Goal: Use online tool/utility: Utilize a website feature to perform a specific function

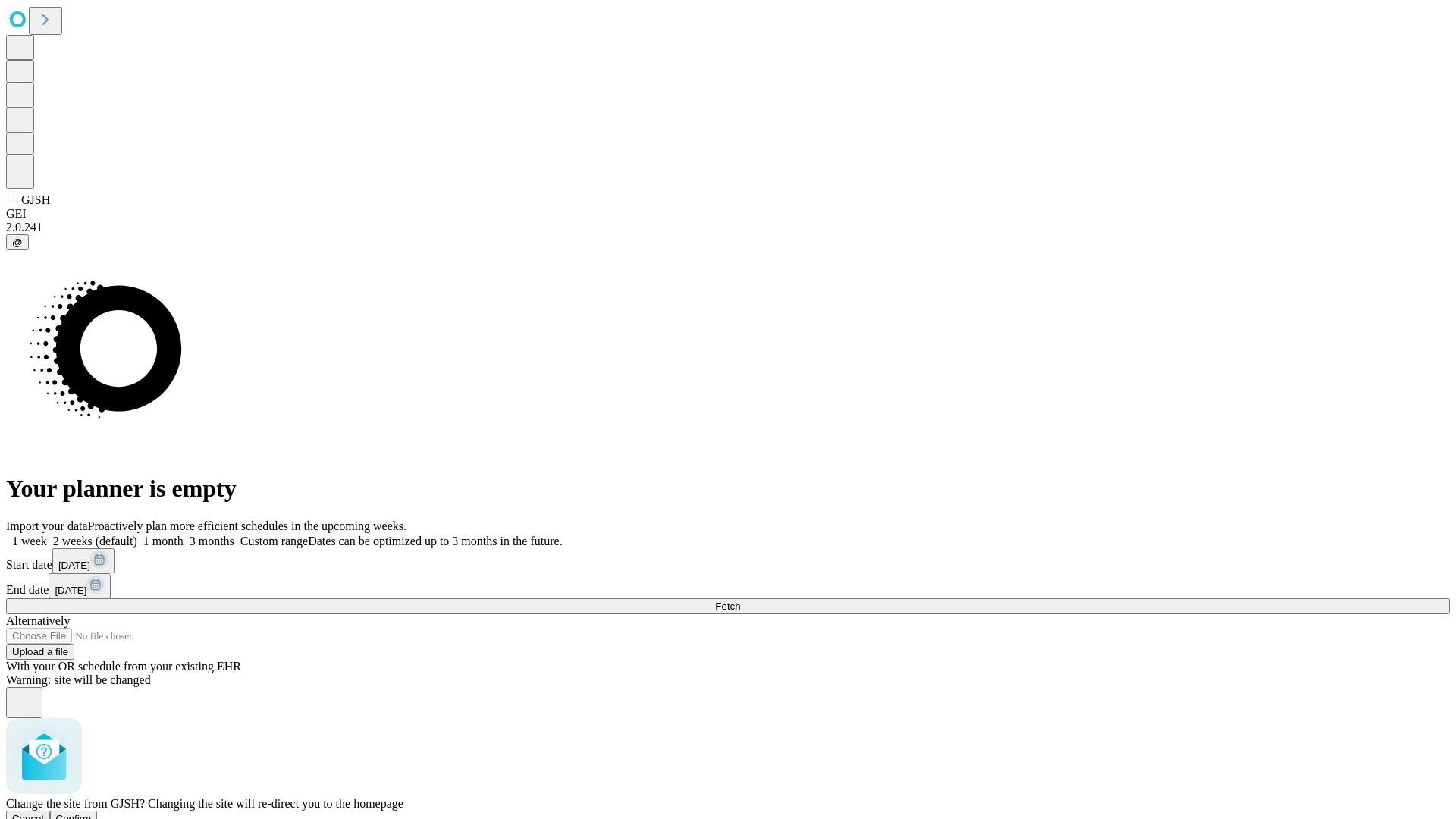
click at [91, 813] on span "Confirm" at bounding box center [74, 818] width 36 height 12
click at [47, 535] on label "1 week" at bounding box center [26, 541] width 41 height 13
click at [740, 600] on span "Fetch" at bounding box center [728, 606] width 25 height 12
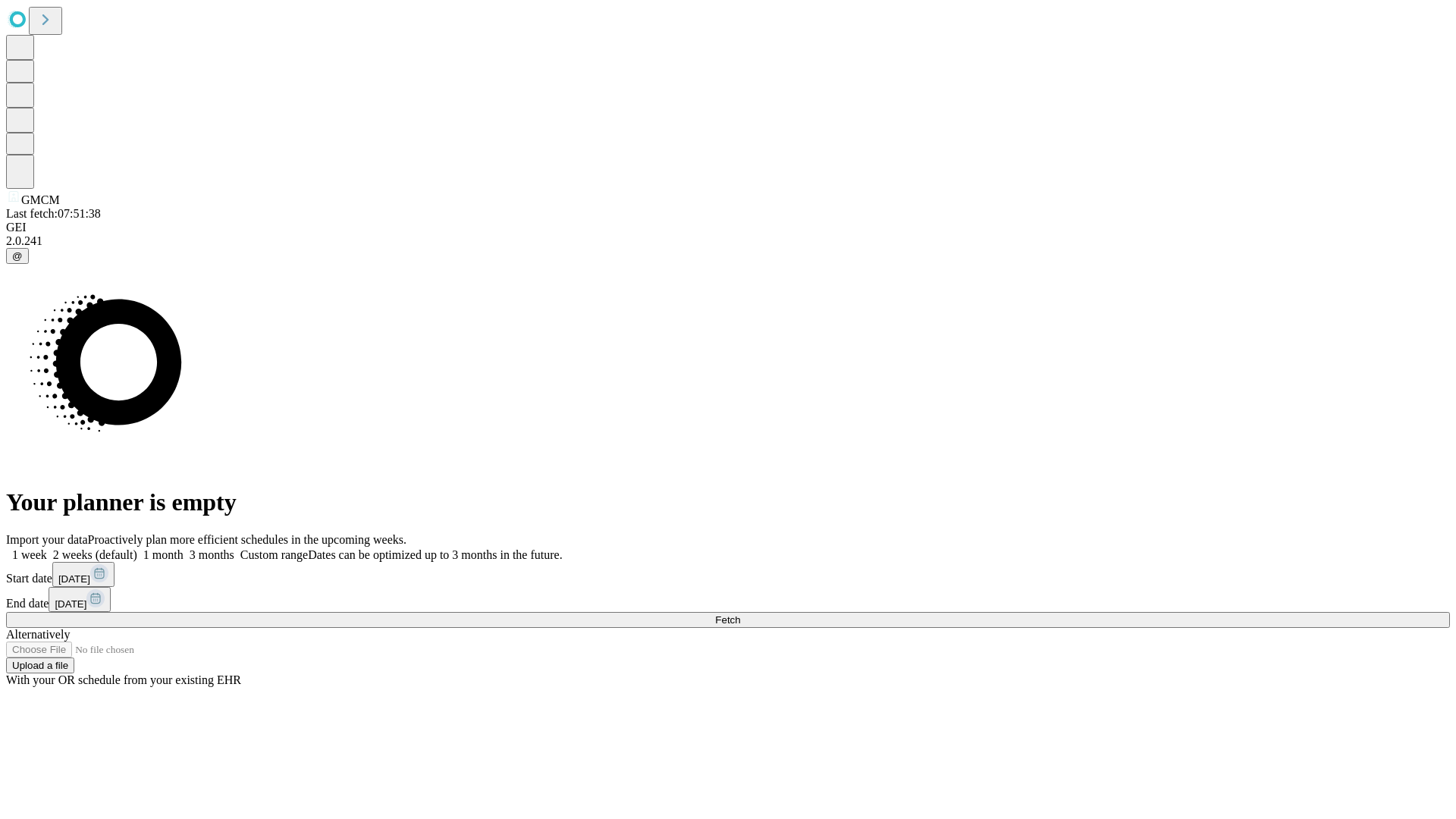
click at [740, 614] on span "Fetch" at bounding box center [728, 620] width 25 height 12
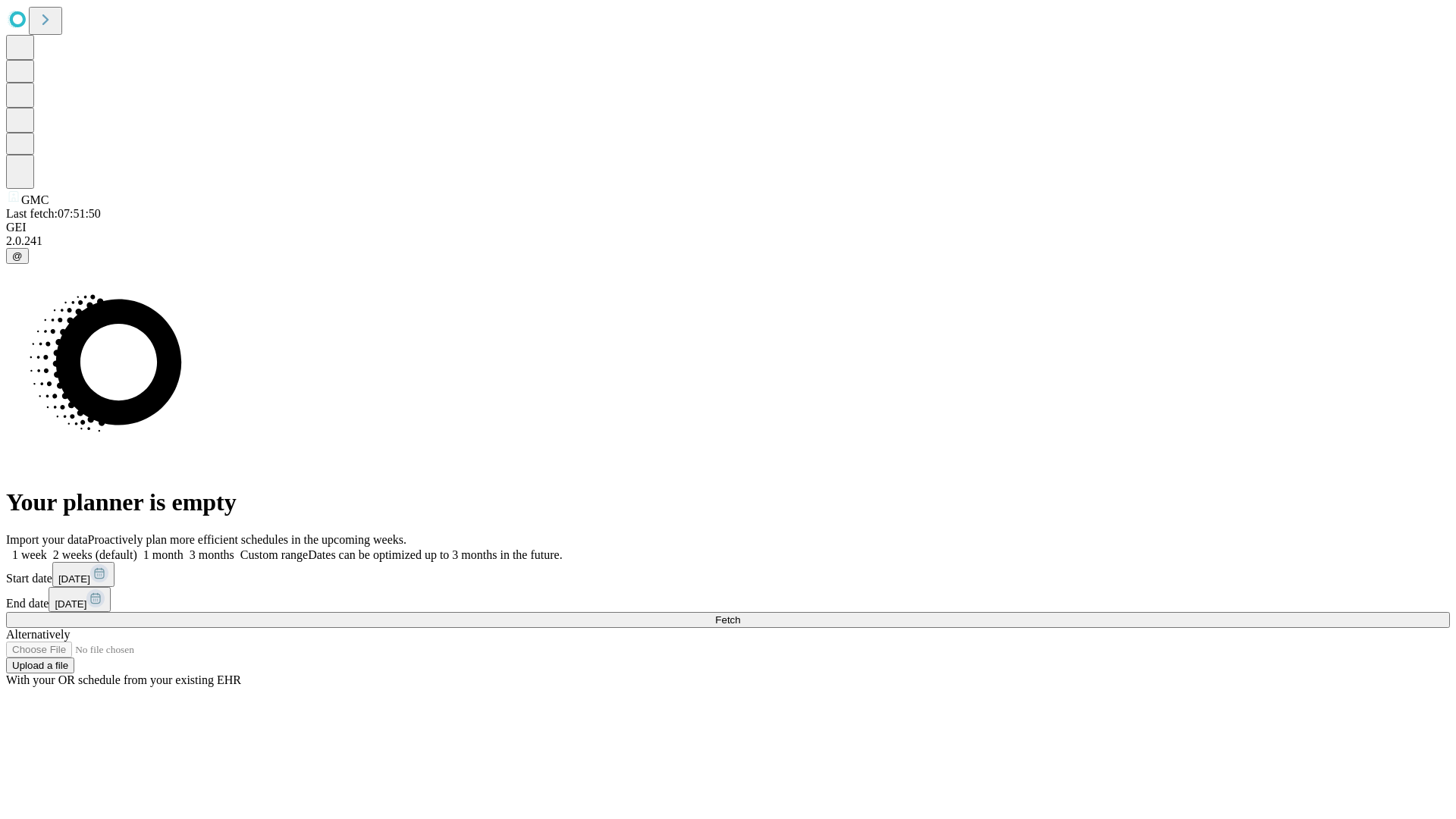
click at [47, 549] on label "1 week" at bounding box center [26, 555] width 41 height 13
click at [740, 614] on span "Fetch" at bounding box center [728, 620] width 25 height 12
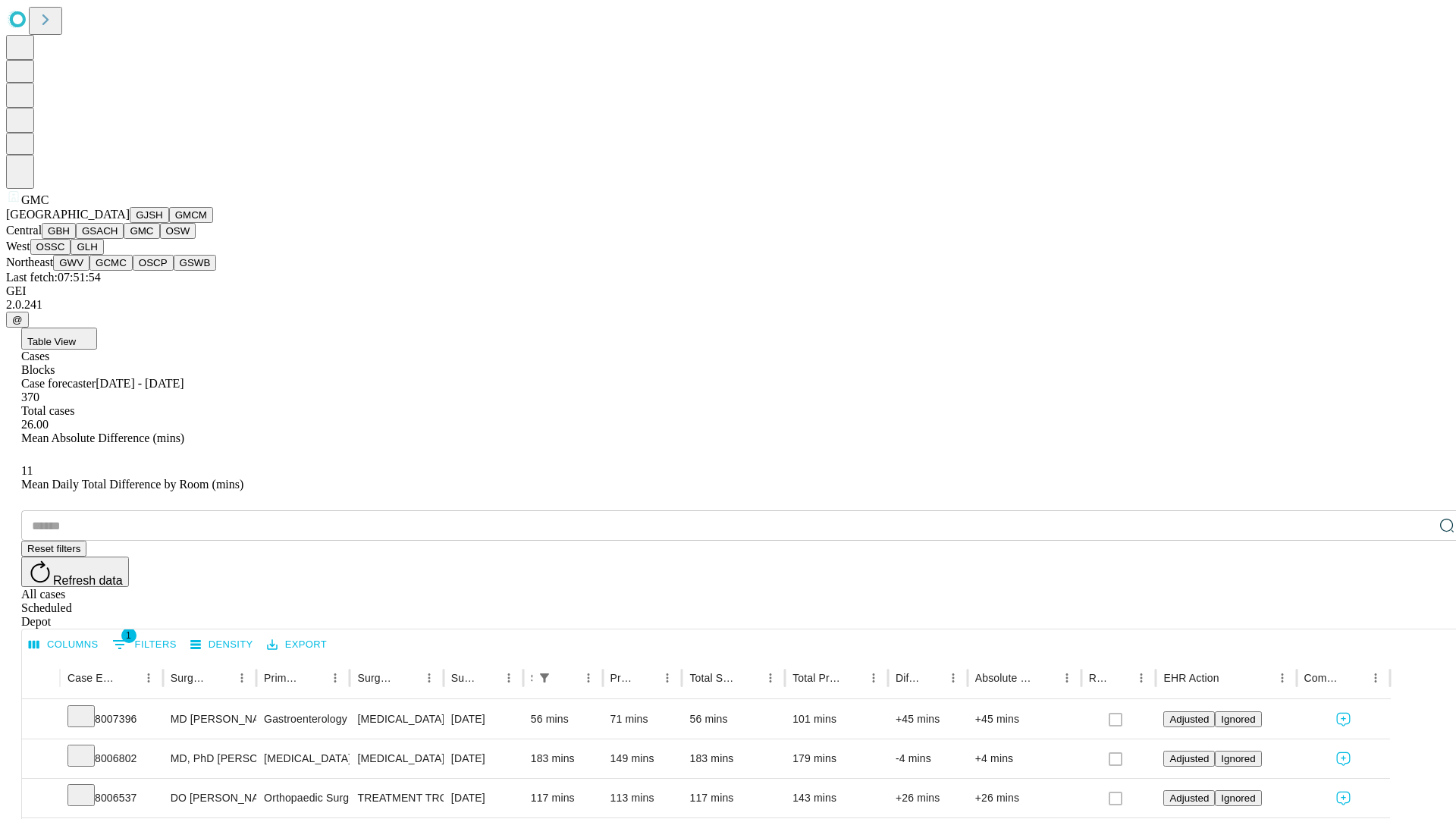
click at [160, 239] on button "OSW" at bounding box center [178, 231] width 36 height 16
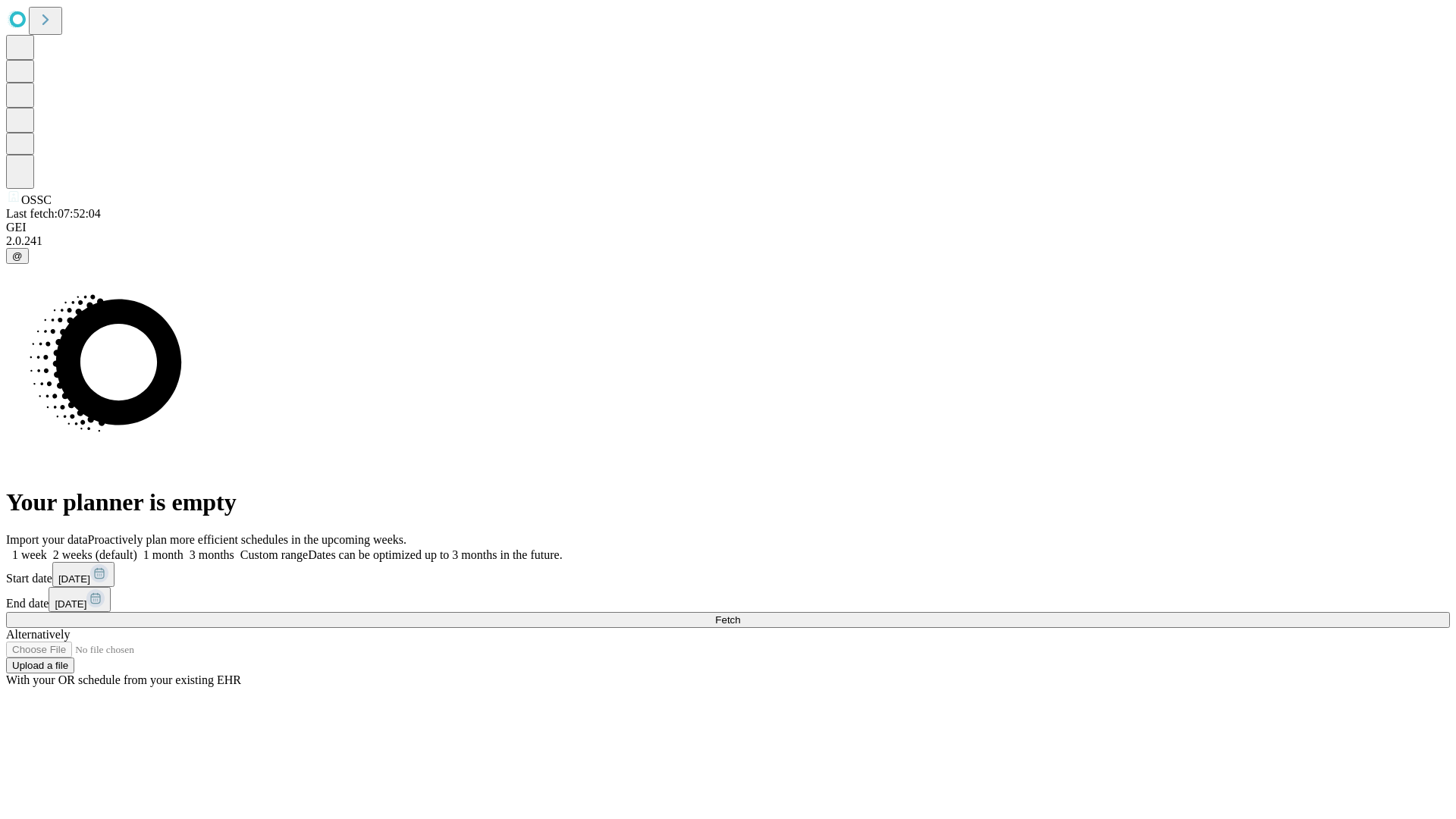
click at [47, 549] on label "1 week" at bounding box center [26, 555] width 41 height 13
click at [740, 614] on span "Fetch" at bounding box center [728, 620] width 25 height 12
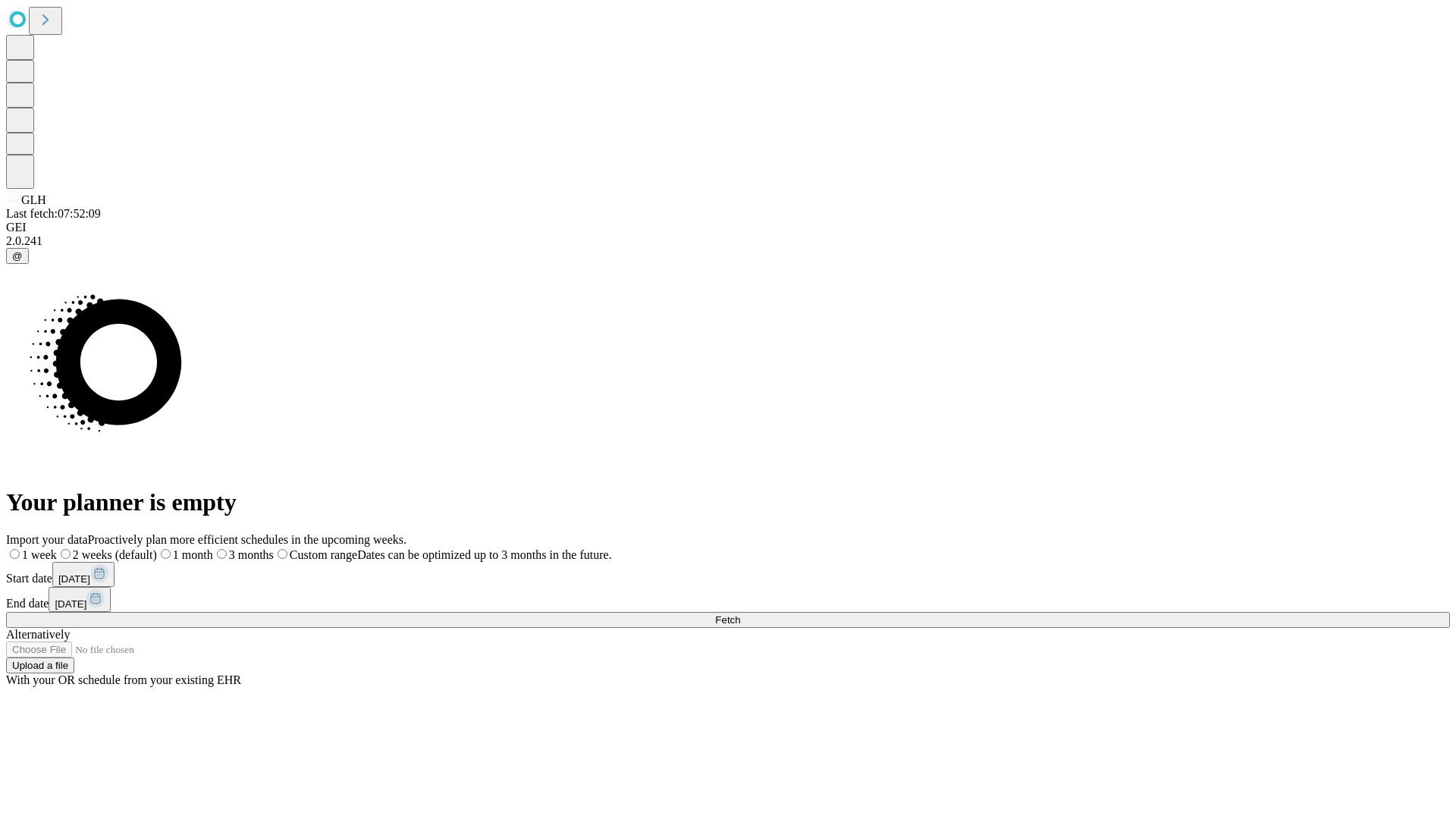
click at [57, 549] on label "1 week" at bounding box center [32, 555] width 51 height 13
click at [740, 614] on span "Fetch" at bounding box center [728, 620] width 25 height 12
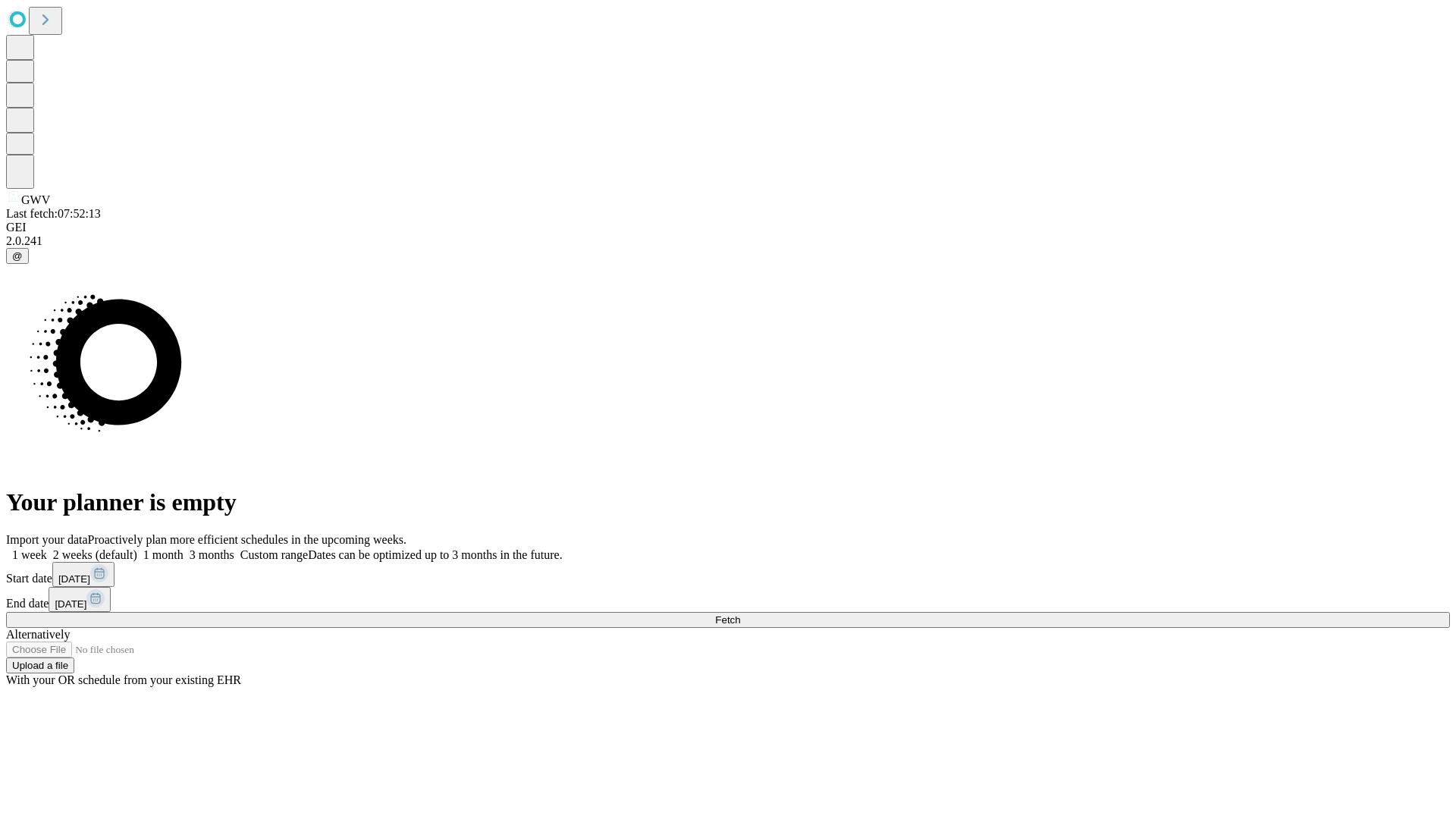
click at [47, 549] on label "1 week" at bounding box center [26, 555] width 41 height 13
click at [740, 614] on span "Fetch" at bounding box center [728, 620] width 25 height 12
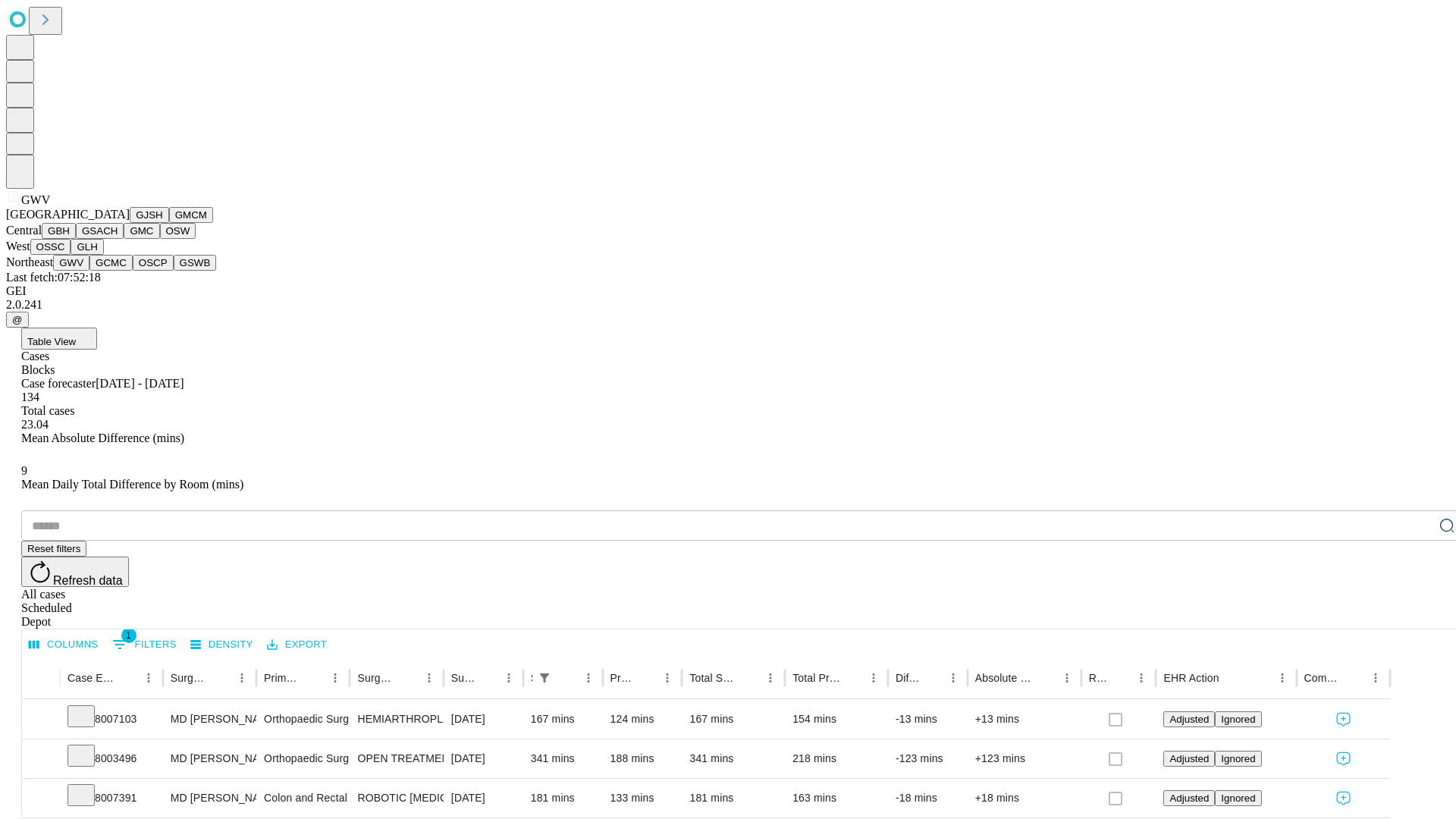
click at [118, 270] on button "GCMC" at bounding box center [111, 263] width 43 height 16
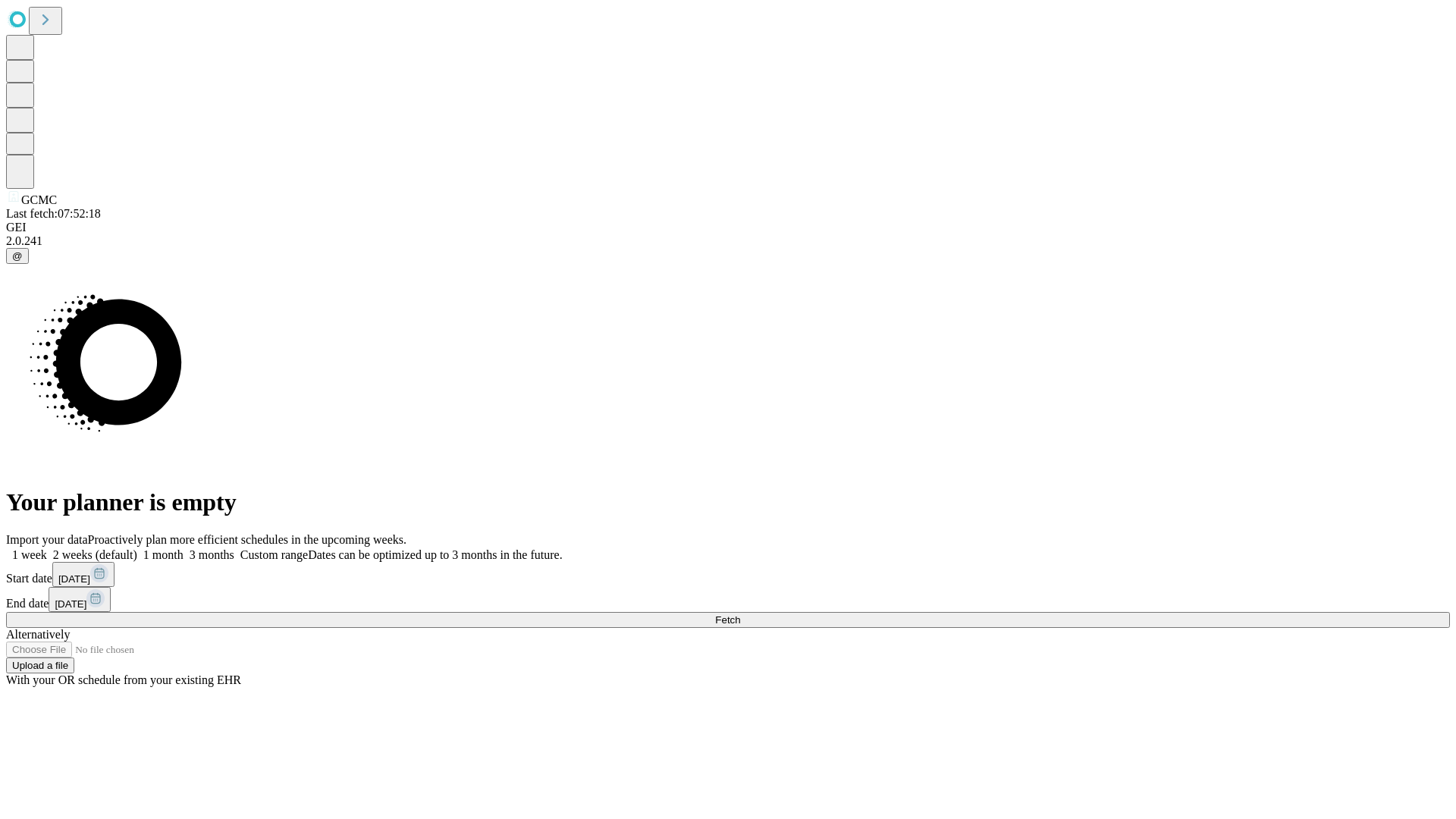
click at [47, 549] on label "1 week" at bounding box center [26, 555] width 41 height 13
click at [740, 614] on span "Fetch" at bounding box center [728, 620] width 25 height 12
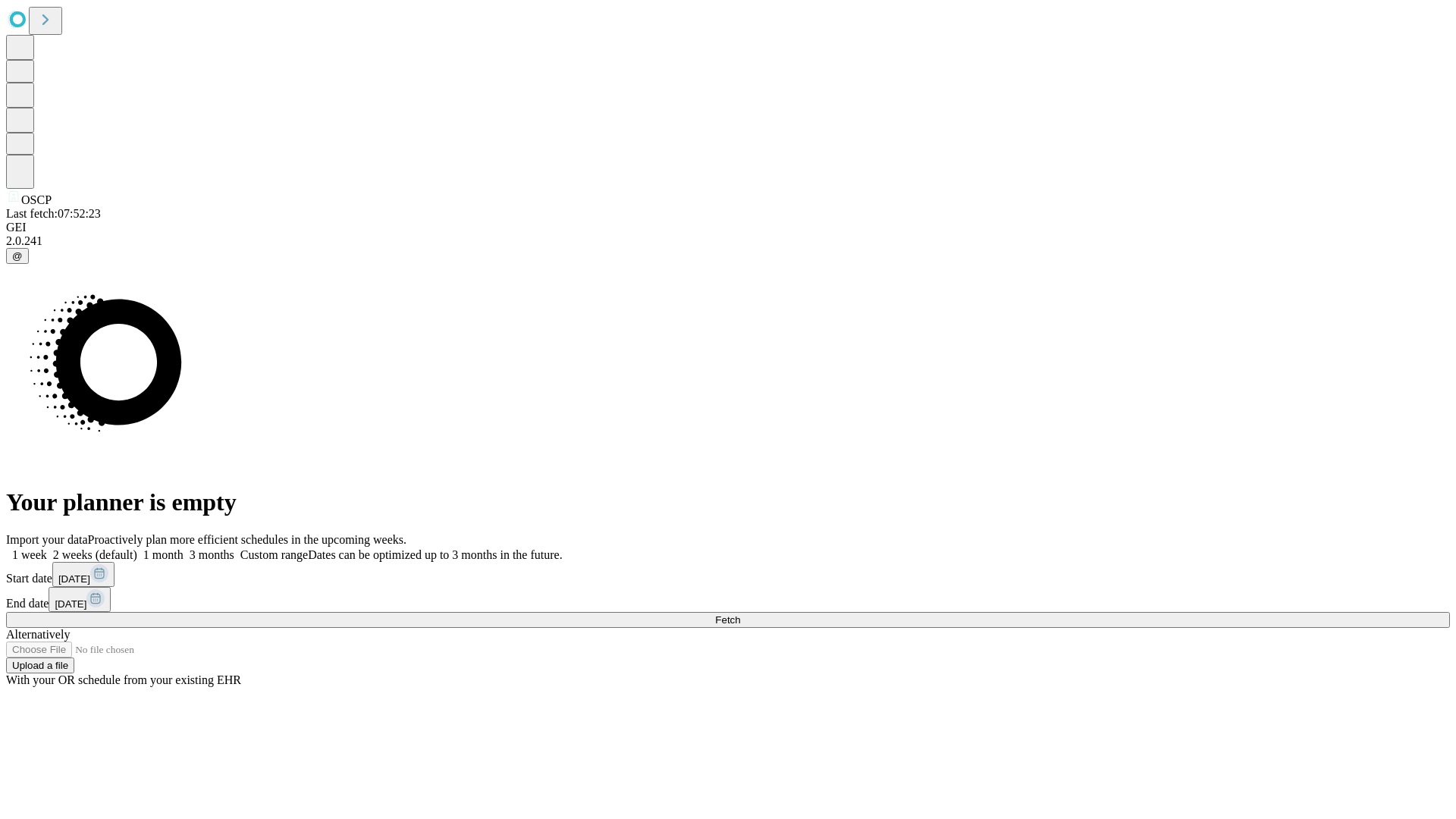
click at [47, 549] on label "1 week" at bounding box center [26, 555] width 41 height 13
click at [740, 614] on span "Fetch" at bounding box center [728, 620] width 25 height 12
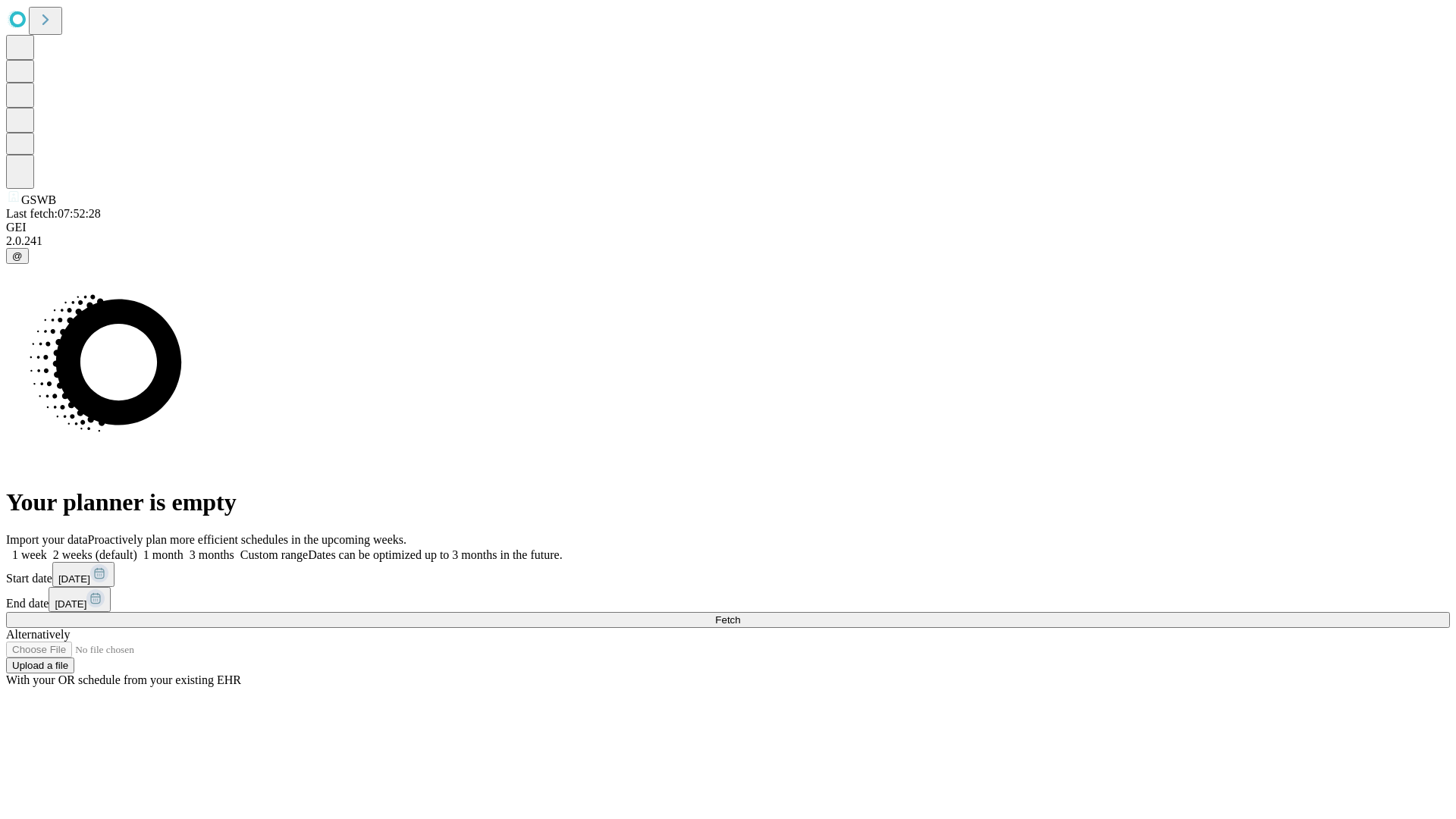
click at [47, 549] on label "1 week" at bounding box center [26, 555] width 41 height 13
click at [740, 614] on span "Fetch" at bounding box center [728, 620] width 25 height 12
